Goal: Find specific page/section: Find specific page/section

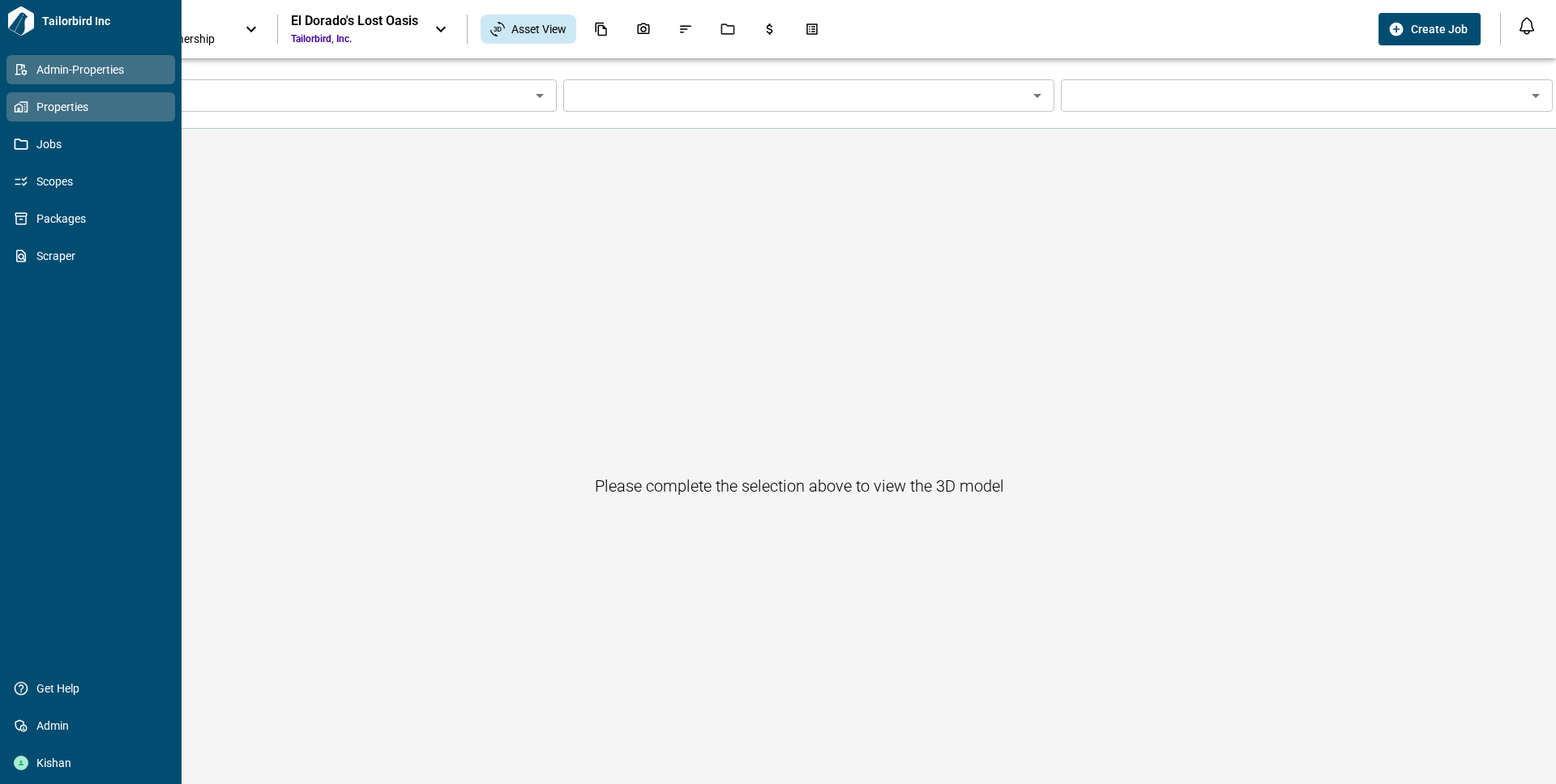
click at [30, 70] on span "Admin-Properties" at bounding box center [94, 69] width 131 height 16
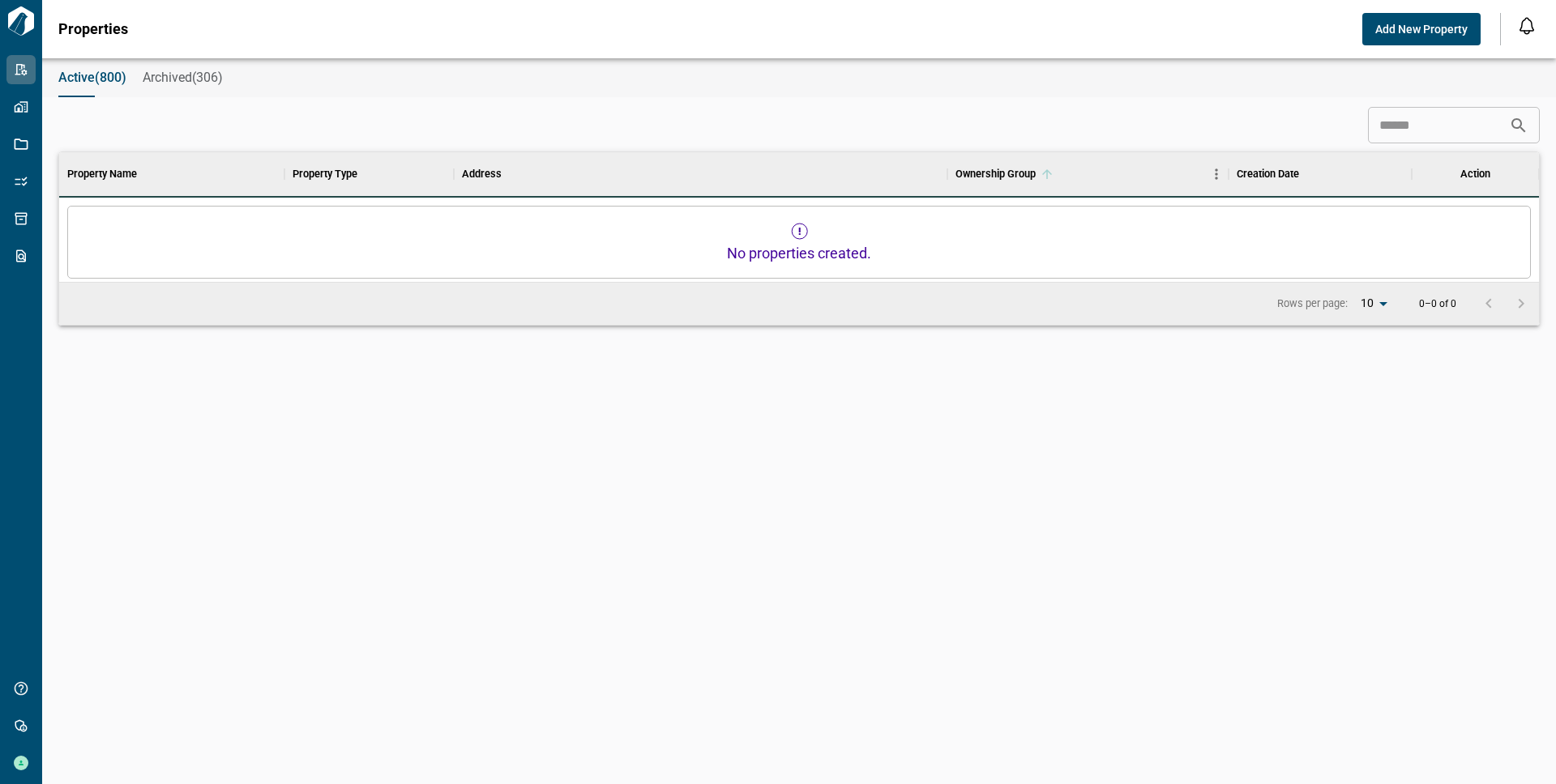
scroll to position [454, 1473]
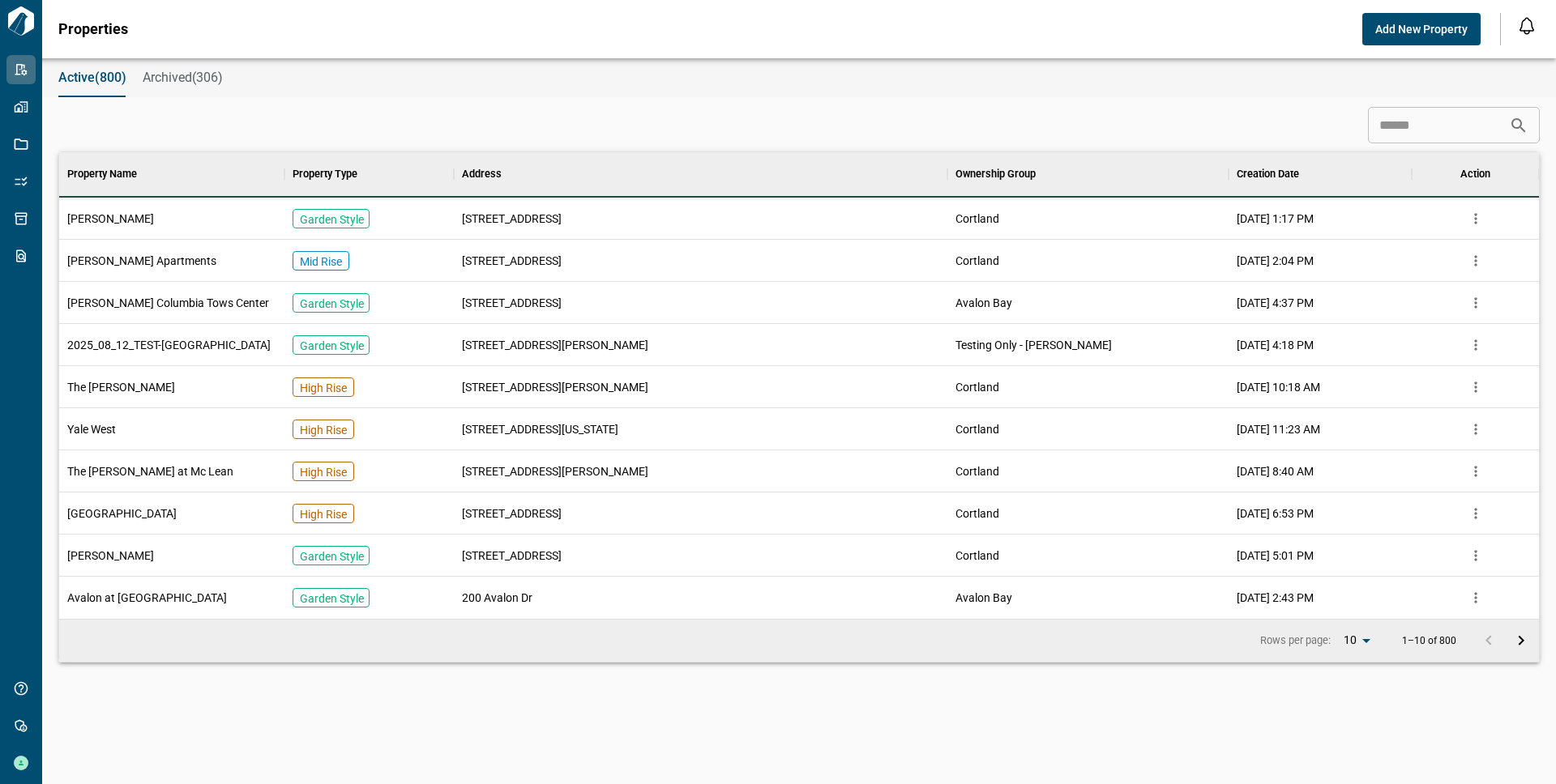
click at [1366, 637] on body "Tailorbird Inc Admin-Properties Properties Jobs Scopes Packages Scraper Get Hel…" at bounding box center [778, 392] width 1556 height 784
click at [1360, 737] on li "30" at bounding box center [1358, 732] width 41 height 29
type input "**"
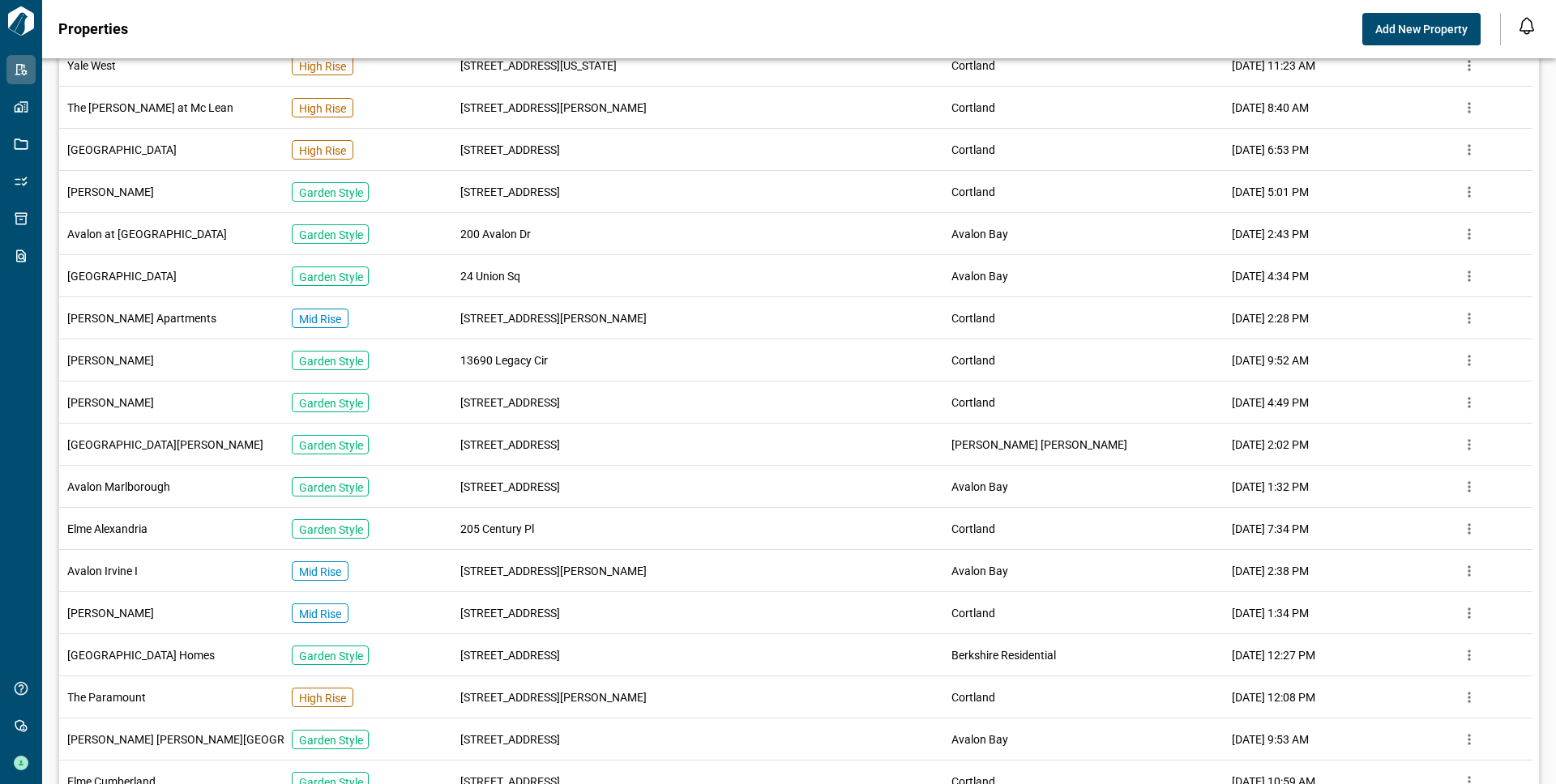
scroll to position [0, 0]
